Goal: Navigation & Orientation: Find specific page/section

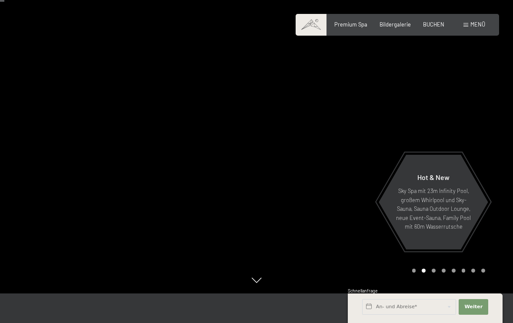
click at [466, 21] on div "Menü" at bounding box center [474, 25] width 22 height 8
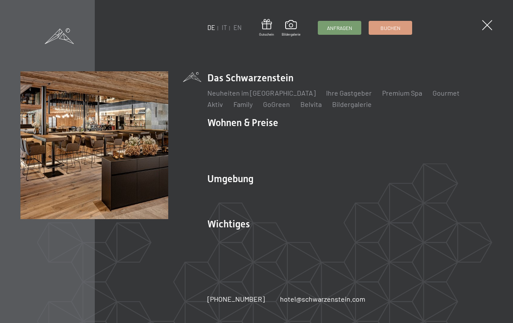
click at [223, 25] on link "IT" at bounding box center [224, 27] width 5 height 7
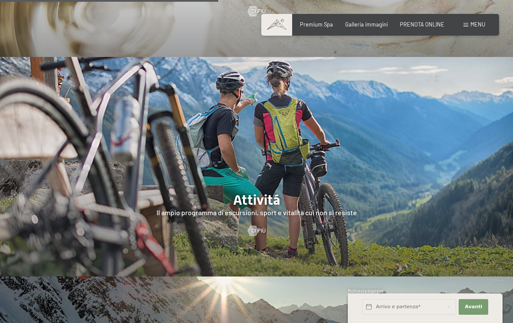
scroll to position [1318, 0]
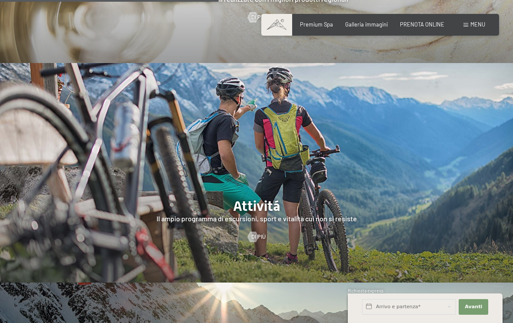
click at [472, 27] on span "Menu" at bounding box center [477, 24] width 15 height 7
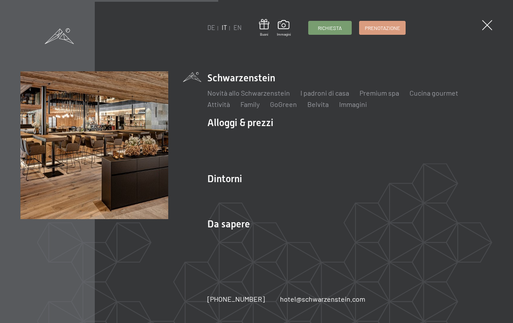
click at [244, 97] on link "Novità allo Schwarzenstein" at bounding box center [248, 93] width 83 height 8
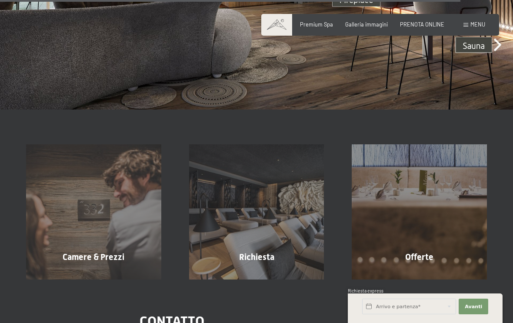
scroll to position [2298, 0]
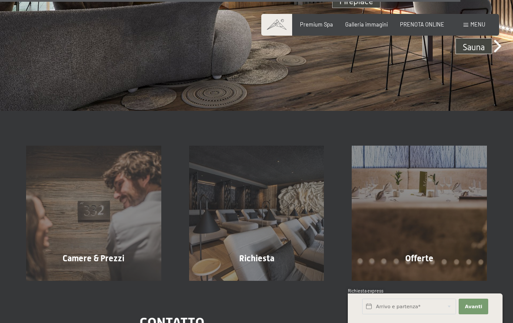
click at [363, 24] on span "Galleria immagini" at bounding box center [366, 24] width 43 height 7
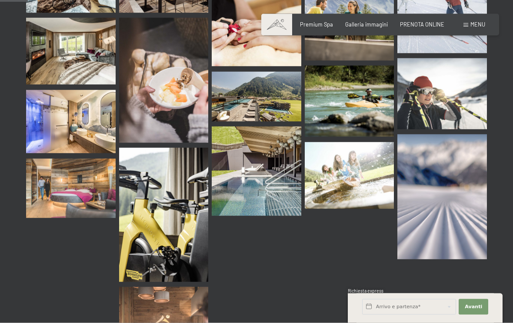
scroll to position [317, 0]
